Goal: Task Accomplishment & Management: Use online tool/utility

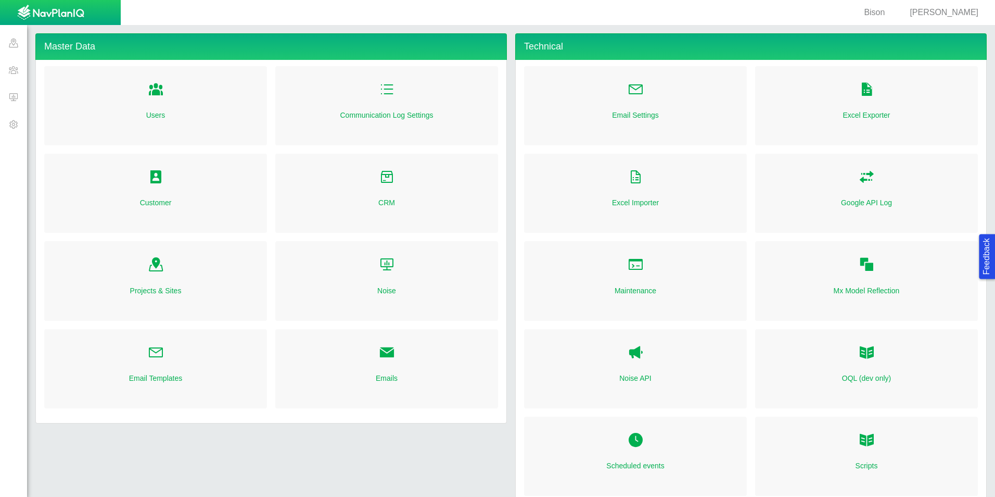
click at [15, 97] on span at bounding box center [13, 96] width 27 height 27
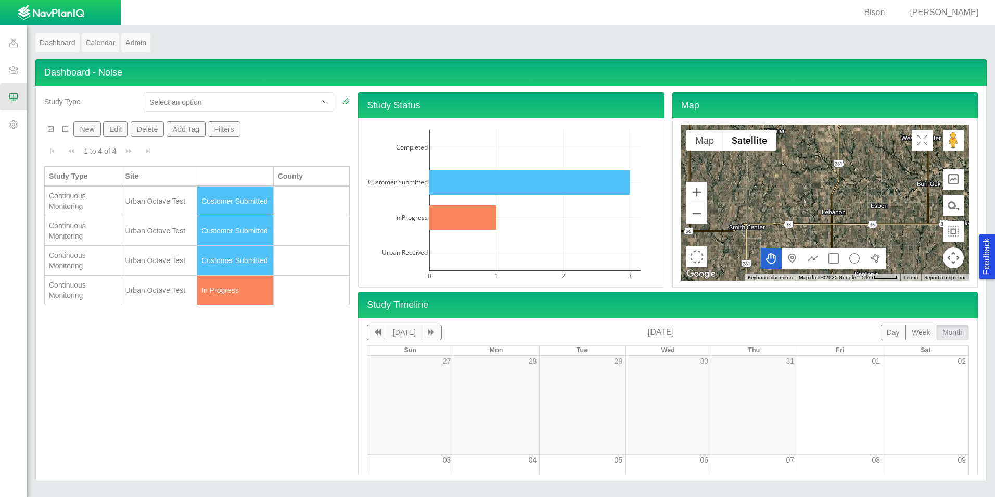
click at [157, 293] on div "Urban Octave Test" at bounding box center [159, 290] width 68 height 10
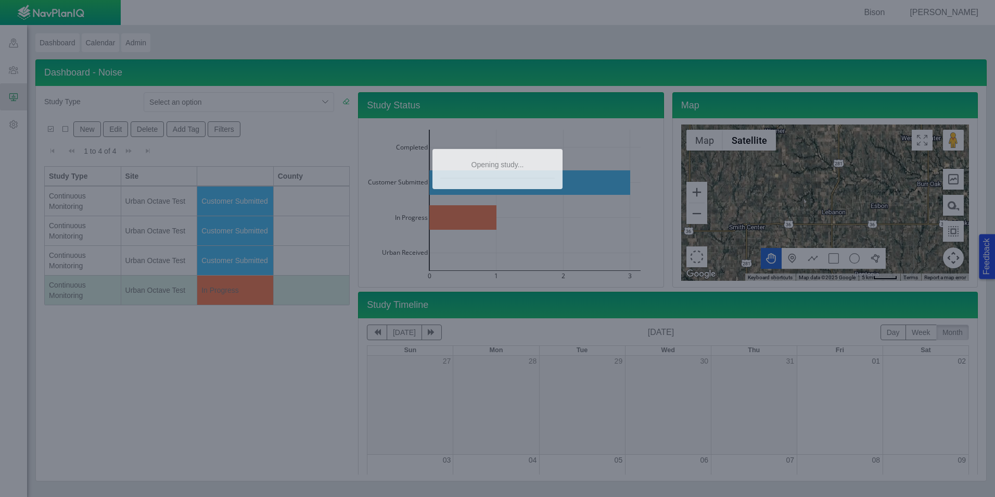
type textarea "x"
select select "Yes"
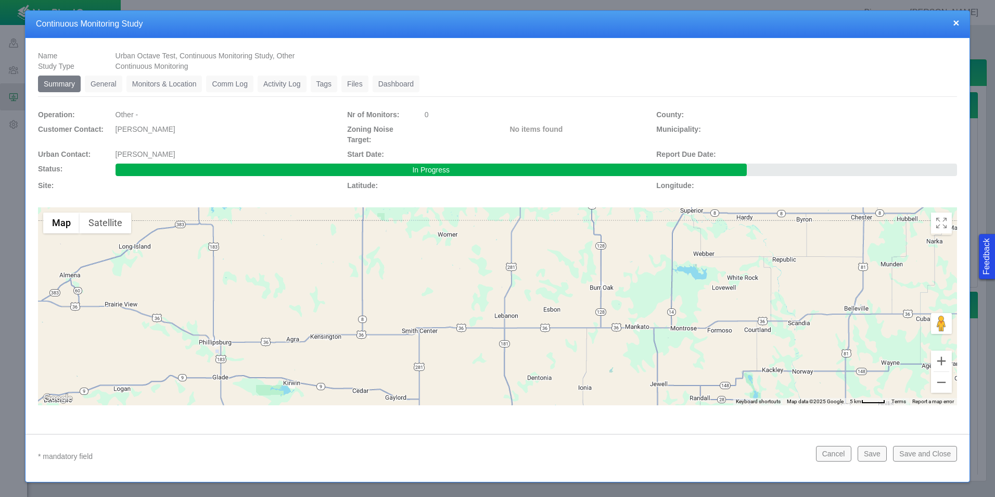
click at [160, 82] on link "Monitors & Location" at bounding box center [165, 83] width 76 height 17
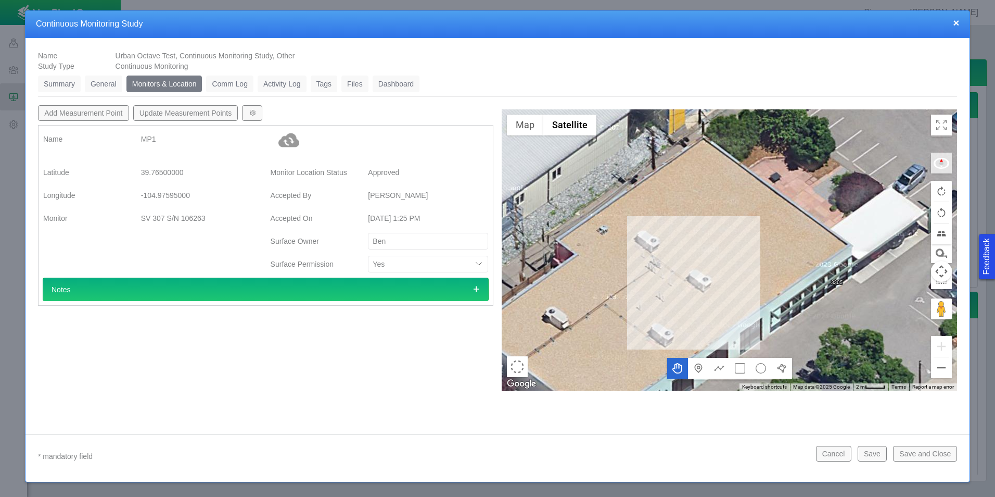
click at [401, 84] on link "Dashboard" at bounding box center [396, 83] width 47 height 17
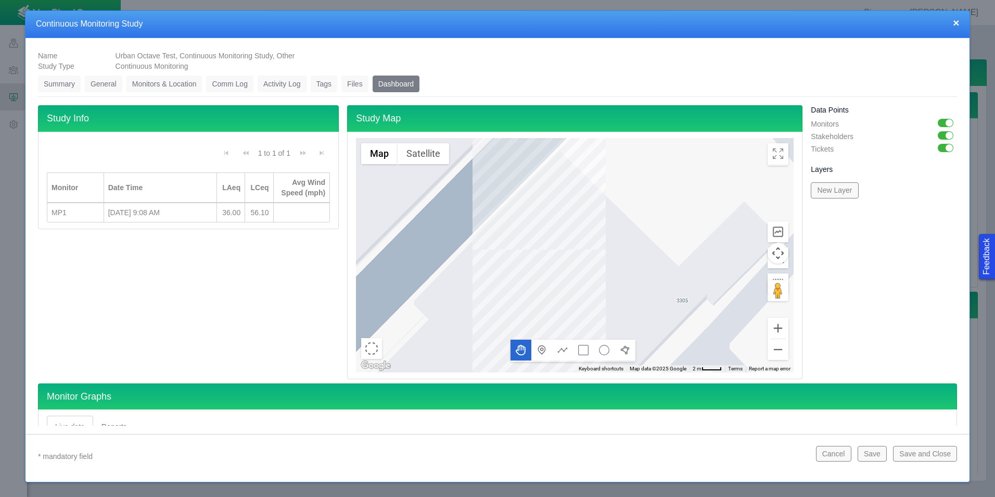
click at [958, 22] on button "×" at bounding box center [956, 22] width 6 height 11
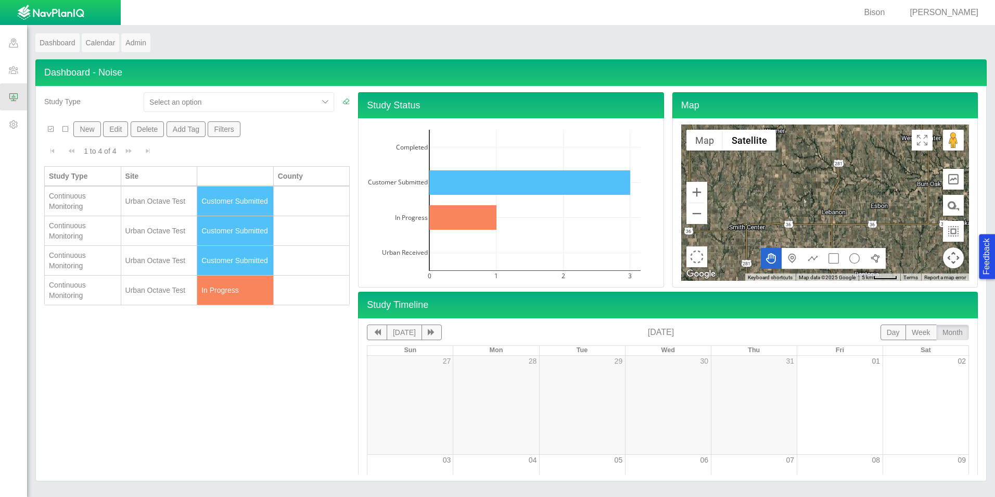
click at [954, 11] on span "[PERSON_NAME]" at bounding box center [944, 12] width 69 height 9
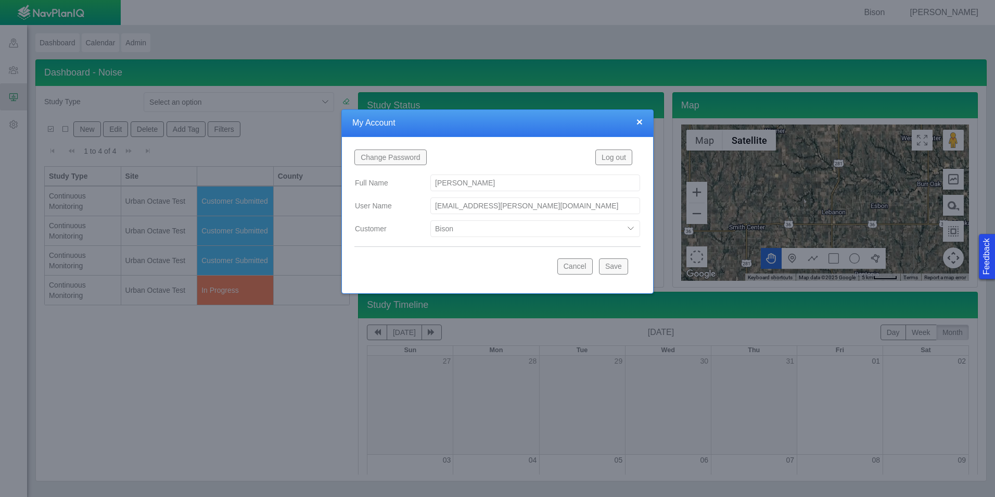
click at [453, 228] on select "Bison Blue Green Solutions Chevron Civitas Koloma Oxy PDC/Chevron Prairie OC Ur…" at bounding box center [536, 228] width 210 height 17
click at [431, 220] on select "Bison Blue Green Solutions Chevron Civitas Koloma Oxy PDC/Chevron Prairie OC Ur…" at bounding box center [536, 228] width 210 height 17
select select "42784196460033009"
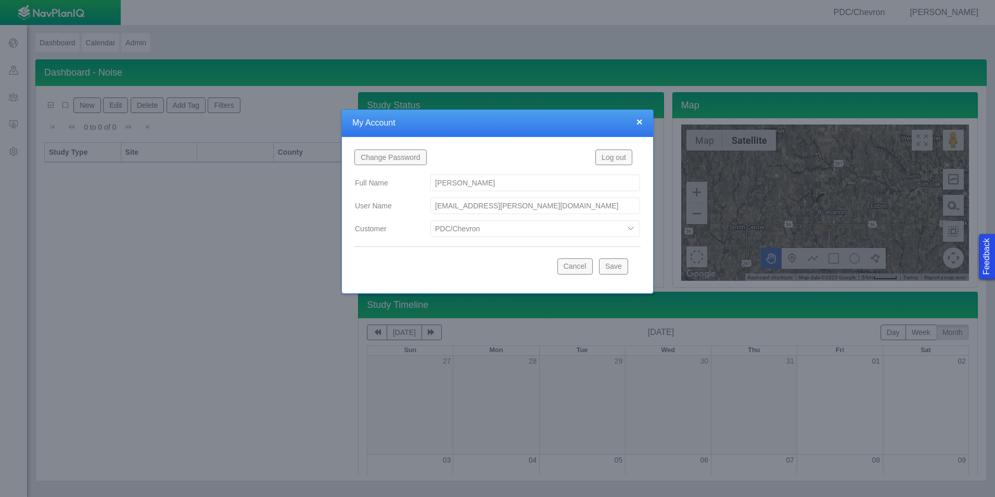
click at [613, 267] on button "Save" at bounding box center [613, 266] width 29 height 16
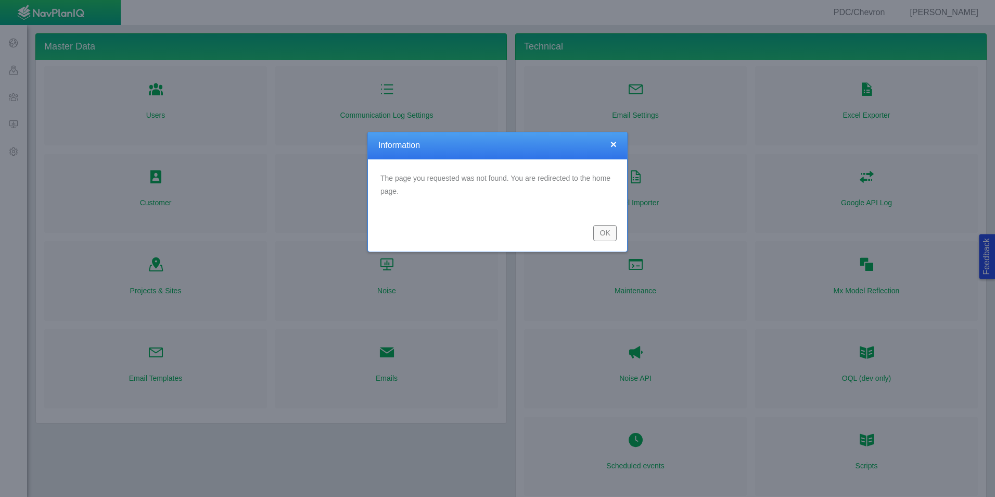
click at [599, 231] on button "OK" at bounding box center [605, 233] width 23 height 16
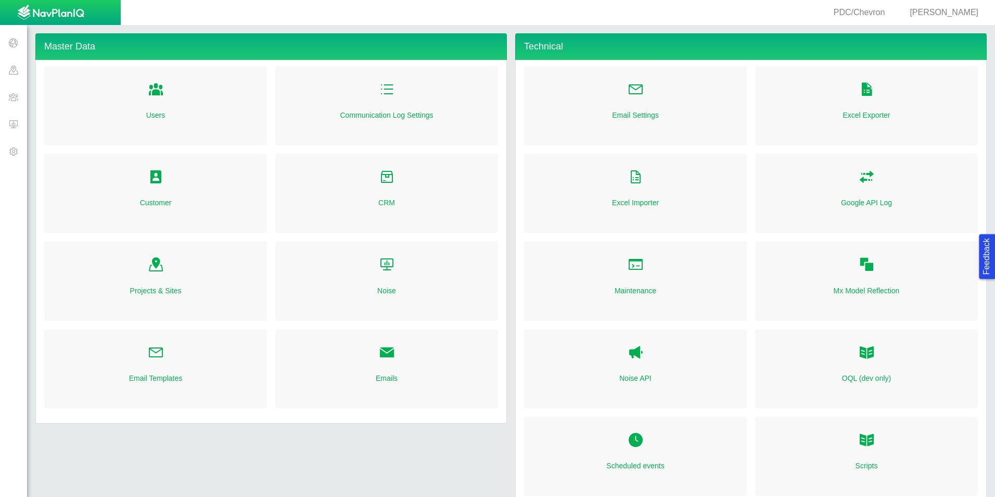
click at [11, 121] on span at bounding box center [13, 123] width 27 height 27
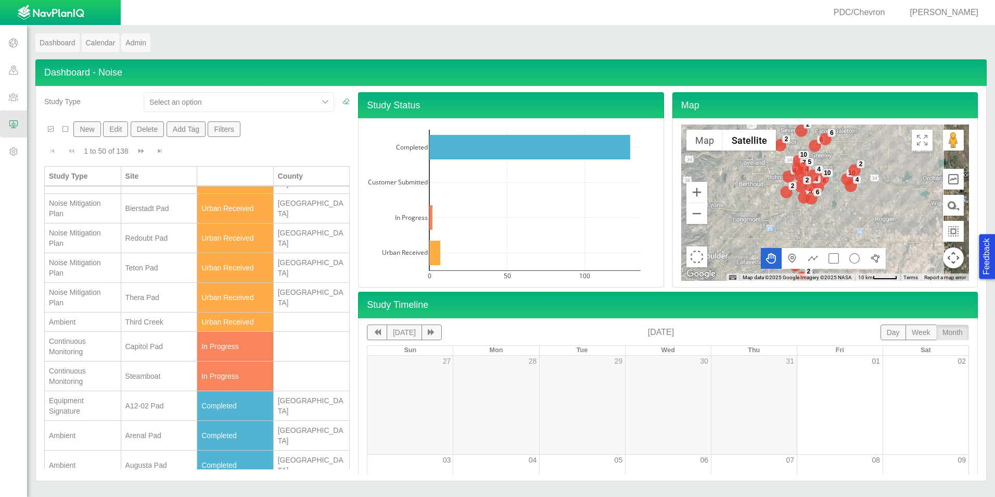
scroll to position [104, 0]
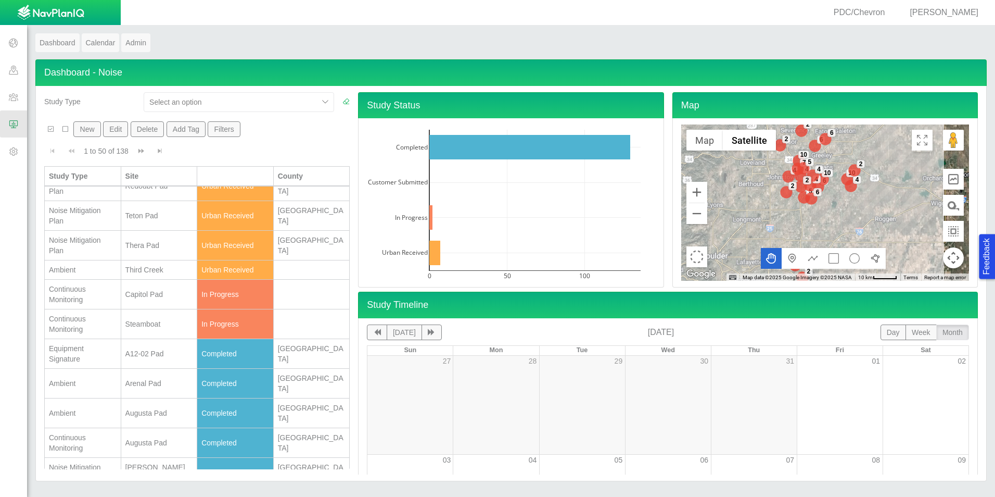
click at [149, 289] on div "Capitol Pad" at bounding box center [159, 294] width 68 height 10
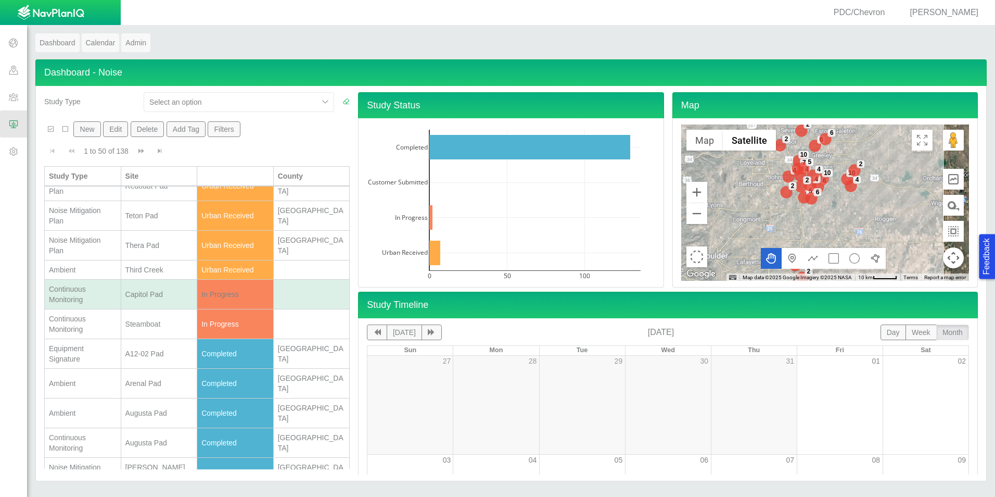
click at [149, 289] on div "Capitol Pad" at bounding box center [159, 294] width 68 height 10
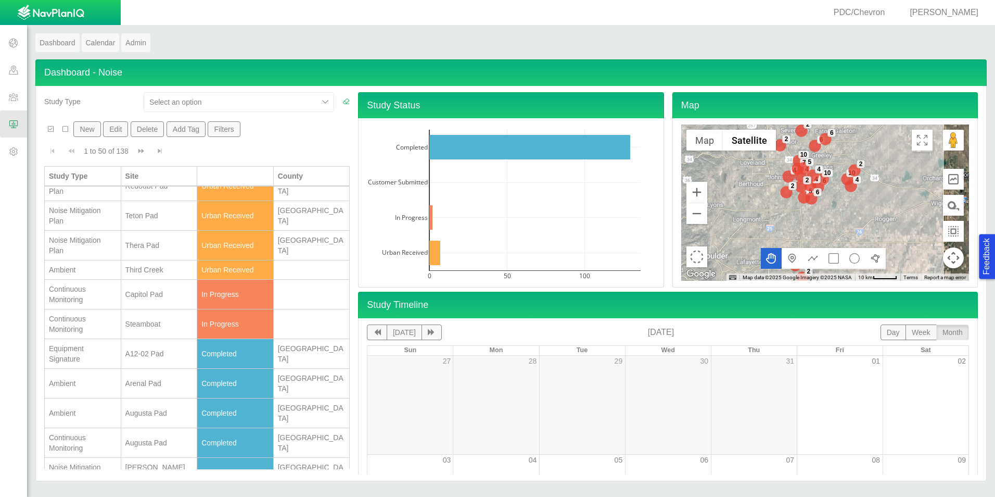
click at [147, 293] on div "Capitol Pad" at bounding box center [159, 294] width 68 height 10
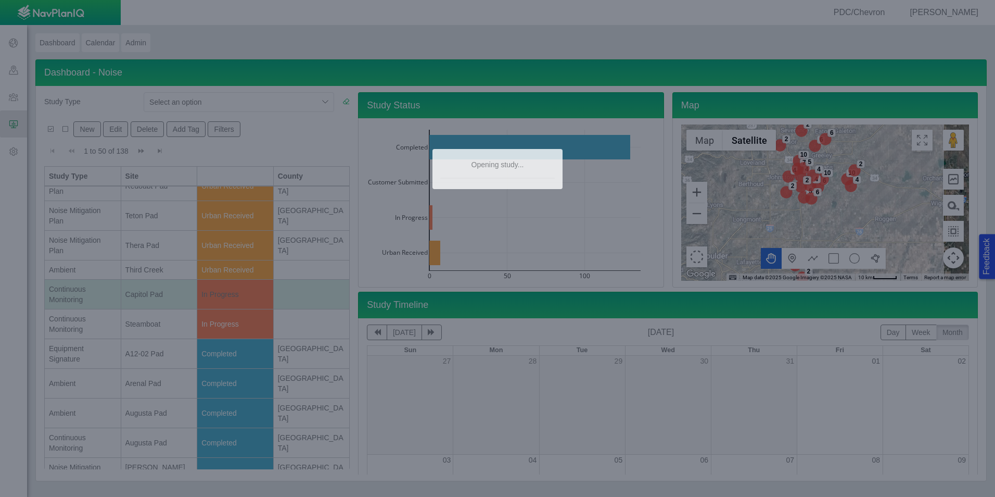
scroll to position [0, 0]
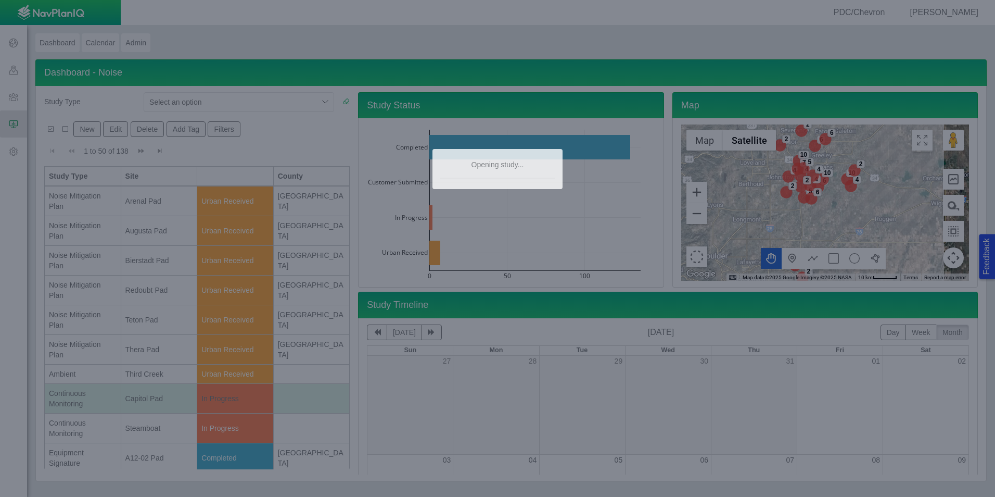
select select "CostumerReview"
type textarea "x"
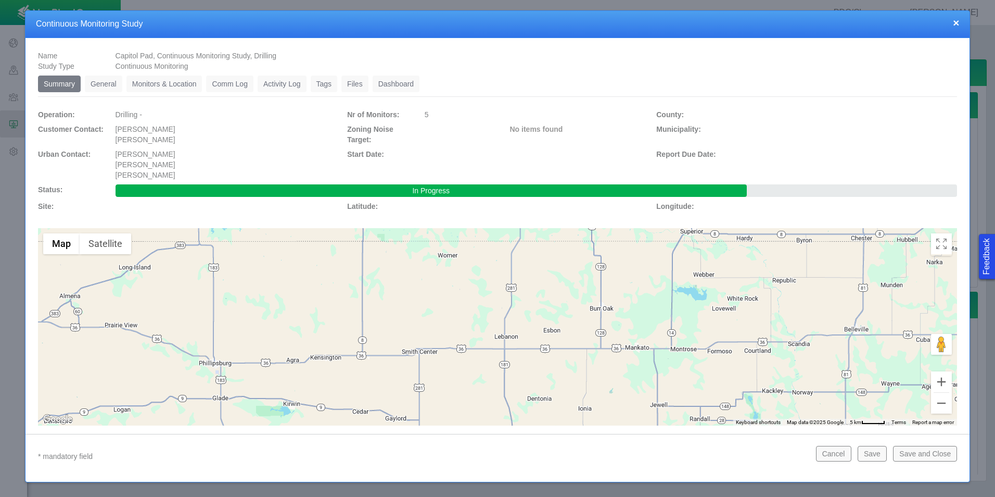
click at [161, 83] on link "Monitors & Location" at bounding box center [165, 83] width 76 height 17
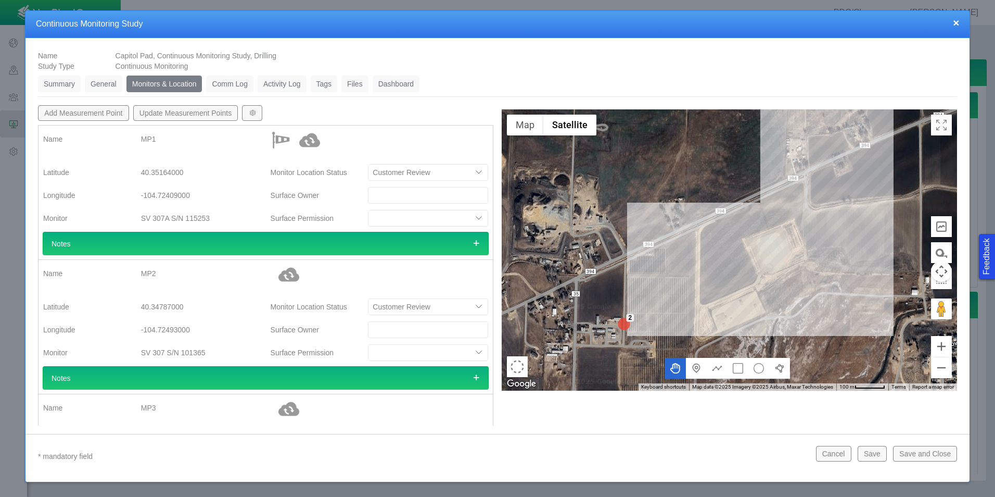
click at [399, 87] on link "Dashboard" at bounding box center [396, 83] width 47 height 17
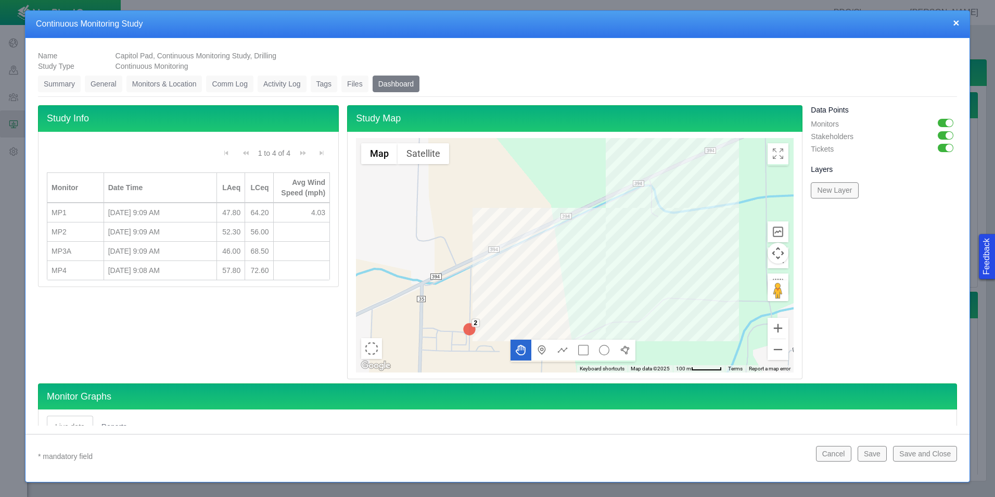
click at [179, 84] on link "Monitors & Location" at bounding box center [165, 83] width 76 height 17
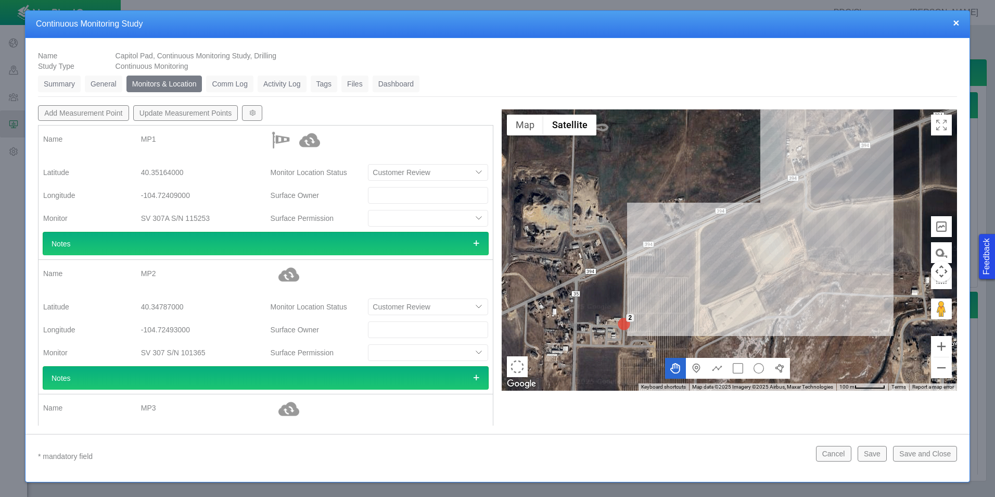
click at [109, 82] on link "General" at bounding box center [103, 83] width 37 height 17
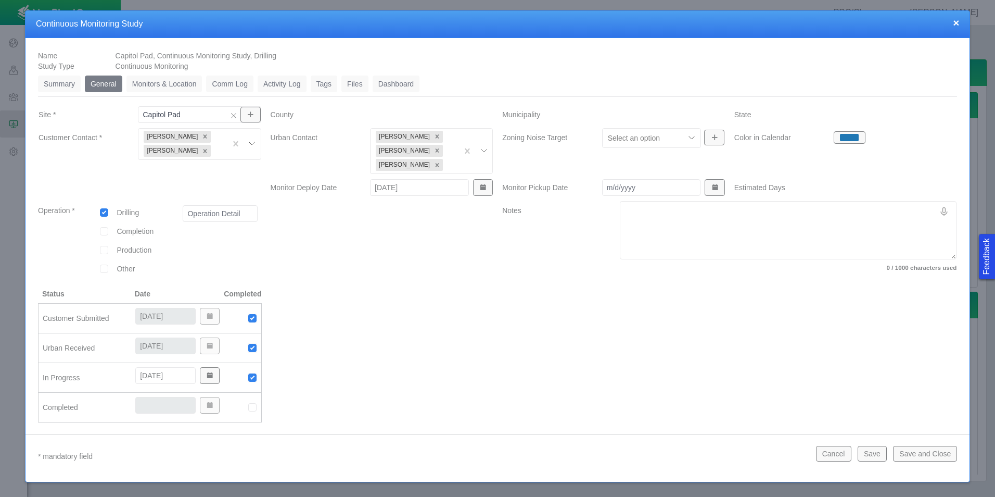
click at [494, 257] on label "Notes" at bounding box center [553, 238] width 118 height 74
click at [620, 257] on textarea "Notes" at bounding box center [788, 230] width 337 height 58
click at [465, 317] on div at bounding box center [382, 359] width 232 height 142
